Goal: Complete application form

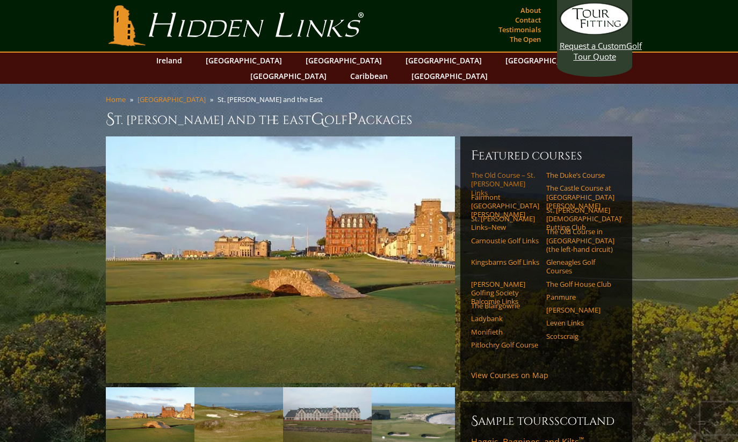
click at [495, 171] on link "The Old Course – St. [PERSON_NAME] Links" at bounding box center [505, 184] width 68 height 26
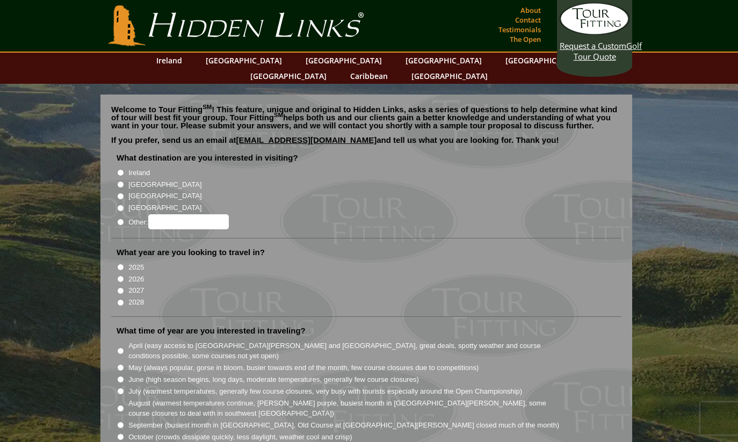
click at [119, 181] on input "[GEOGRAPHIC_DATA]" at bounding box center [120, 184] width 7 height 7
radio input "true"
click at [125, 272] on li "2026" at bounding box center [371, 278] width 508 height 12
click at [121, 276] on input "2026" at bounding box center [120, 279] width 7 height 7
radio input "true"
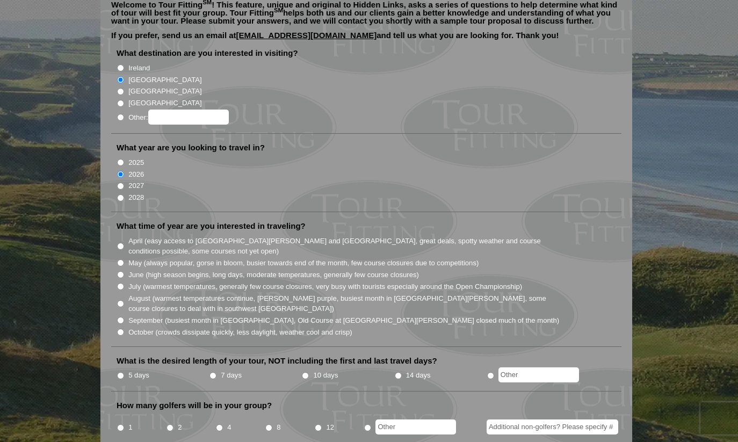
scroll to position [129, 0]
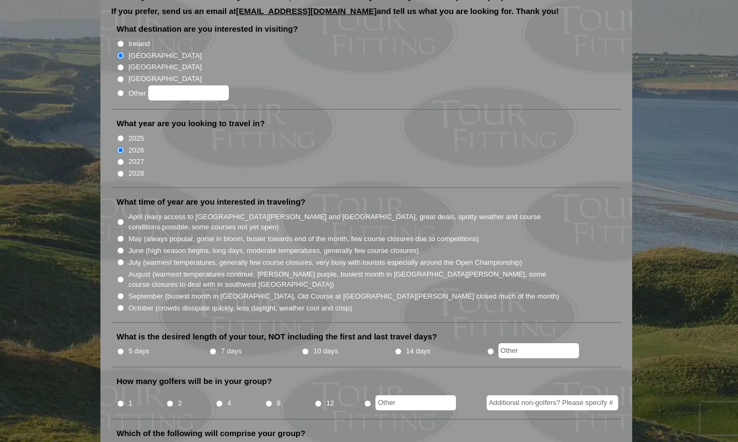
click at [121, 276] on input "August (warmest temperatures continue, heather bright purple, busiest month in …" at bounding box center [120, 279] width 7 height 7
radio input "true"
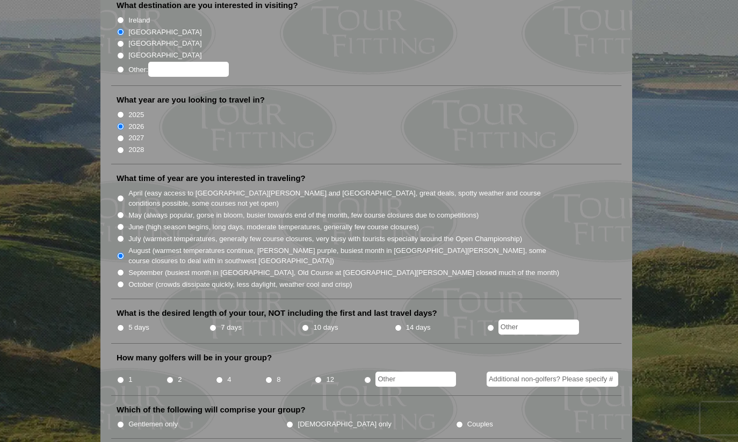
scroll to position [157, 0]
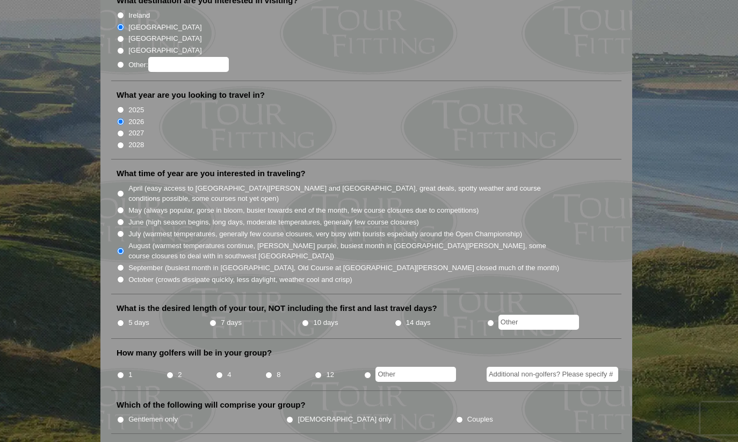
radio input "true"
click at [520, 315] on input "text" at bounding box center [539, 322] width 81 height 15
click at [122, 320] on input "5 days" at bounding box center [120, 323] width 7 height 7
radio input "true"
click at [489, 320] on input "radio" at bounding box center [490, 323] width 7 height 7
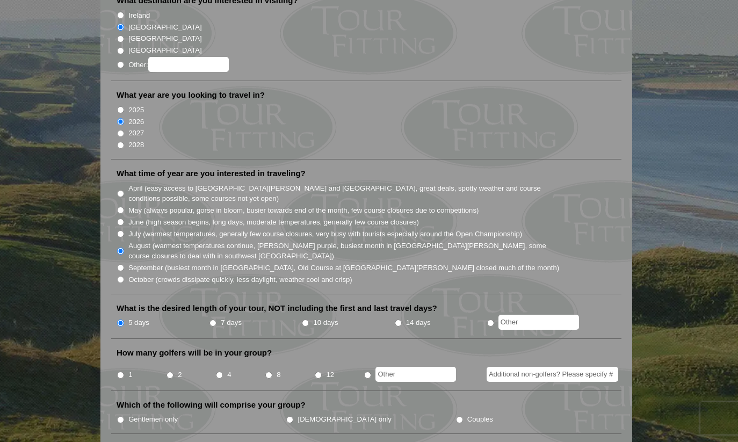
radio input "true"
click at [525, 315] on input "text" at bounding box center [539, 322] width 81 height 15
click at [218, 372] on input "4" at bounding box center [219, 375] width 7 height 7
radio input "true"
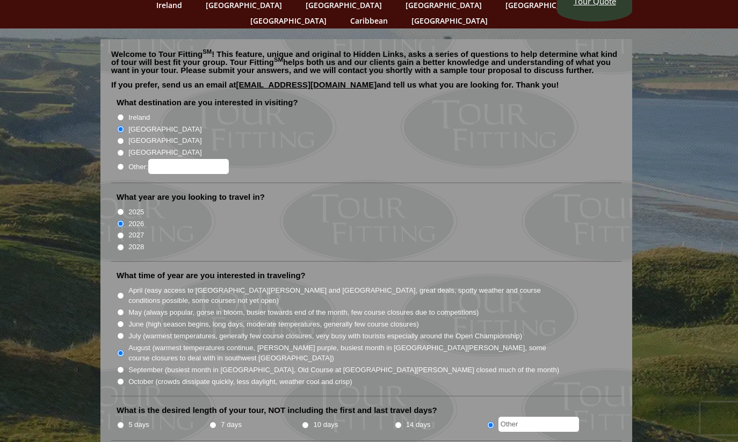
scroll to position [0, 0]
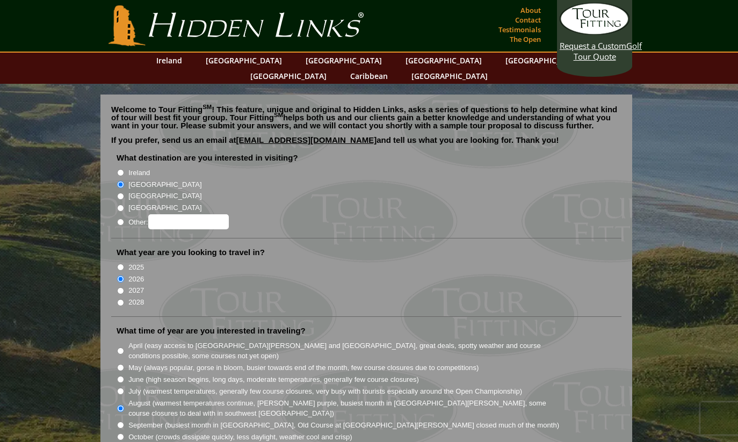
click at [253, 29] on link "Hidden Links Golf" at bounding box center [236, 25] width 261 height 41
